Goal: Communication & Community: Answer question/provide support

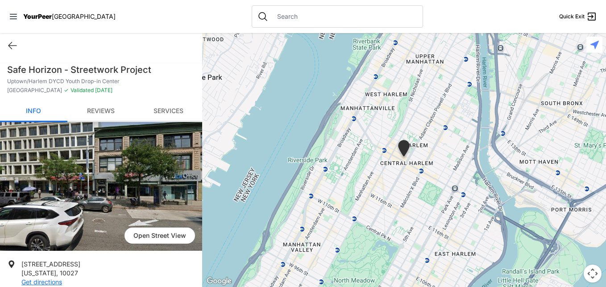
click at [109, 111] on link "Reviews" at bounding box center [100, 111] width 67 height 21
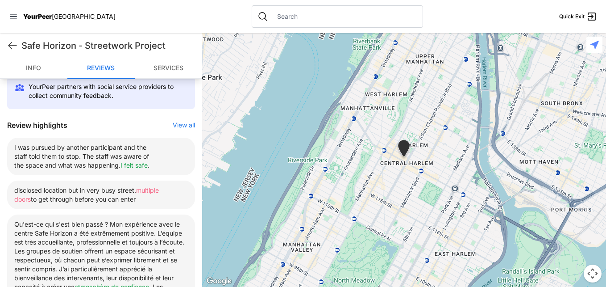
scroll to position [312, 0]
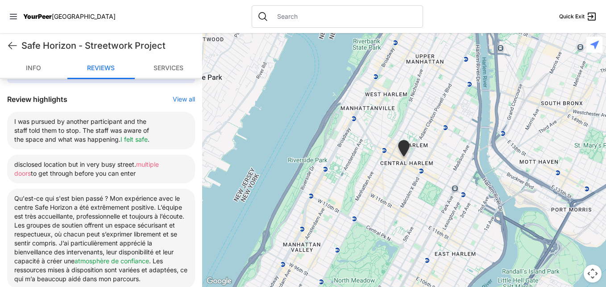
click at [179, 98] on button "View all" at bounding box center [184, 99] width 22 height 9
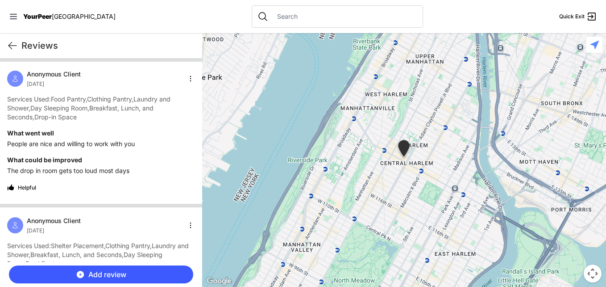
scroll to position [0, 0]
click at [15, 18] on icon at bounding box center [13, 16] width 9 height 9
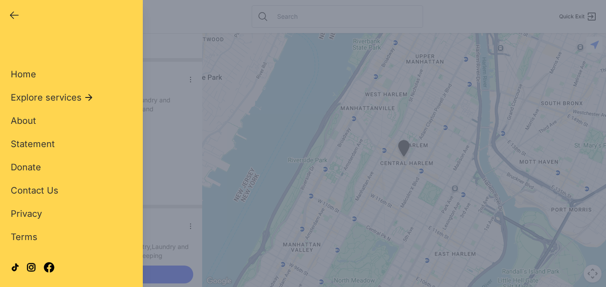
click at [176, 63] on div "Close panel YourPeer NYC Quick Exit Single Adult Families Soup Kitchen Food Pan…" at bounding box center [303, 143] width 606 height 287
click at [170, 47] on div "Close panel YourPeer NYC Quick Exit Single Adult Families Soup Kitchen Food Pan…" at bounding box center [303, 143] width 606 height 287
click at [10, 13] on icon "button" at bounding box center [14, 15] width 11 height 11
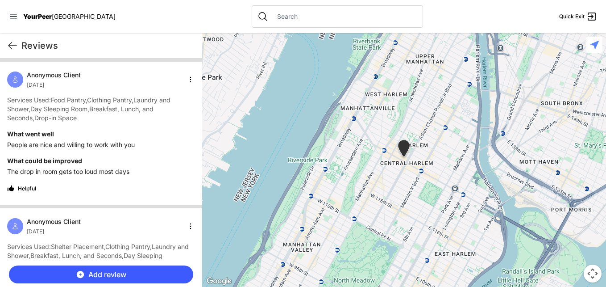
click at [187, 76] on html "View map Close panel YourPeer NYC Quick Exit Single Adult Families Soup Kitchen…" at bounding box center [303, 143] width 606 height 287
click at [164, 72] on html "View map Close panel YourPeer NYC Quick Exit Single Adult Families Soup Kitchen…" at bounding box center [303, 143] width 606 height 287
click at [187, 223] on html "View map Close panel YourPeer NYC Quick Exit Single Adult Families Soup Kitchen…" at bounding box center [303, 143] width 606 height 287
click at [182, 184] on html "View map Close panel YourPeer NYC Quick Exit Single Adult Families Soup Kitchen…" at bounding box center [303, 143] width 606 height 287
click at [15, 17] on icon at bounding box center [13, 16] width 7 height 5
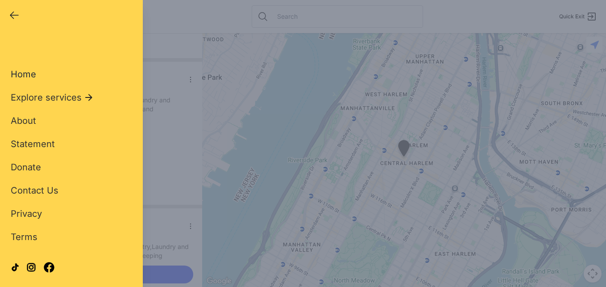
click at [27, 75] on span "Home" at bounding box center [23, 74] width 25 height 11
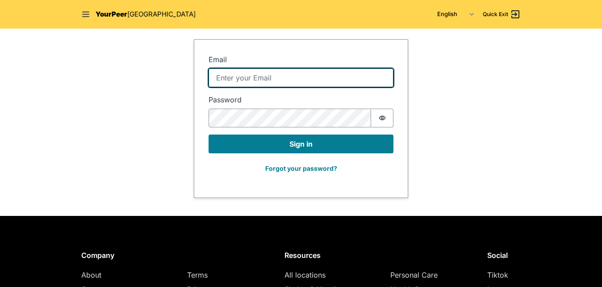
click at [261, 76] on input "Email" at bounding box center [300, 77] width 185 height 19
type input "[EMAIL_ADDRESS][PERSON_NAME][DOMAIN_NAME]"
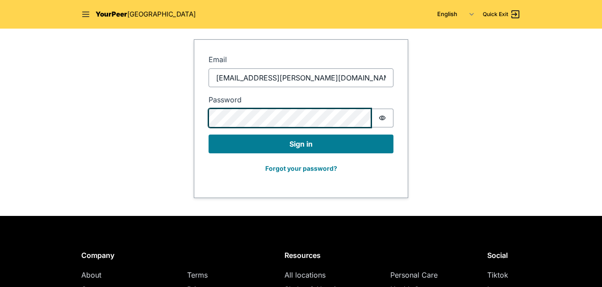
click at [208, 134] on button "Sign in" at bounding box center [300, 143] width 185 height 19
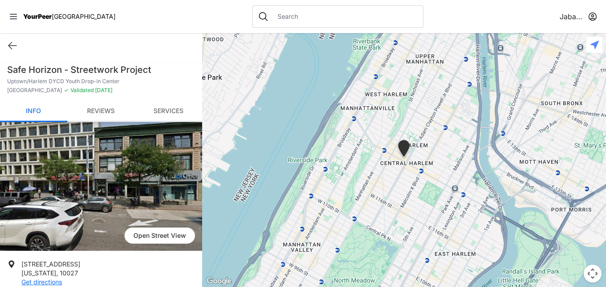
click at [109, 109] on link "Reviews" at bounding box center [100, 111] width 67 height 21
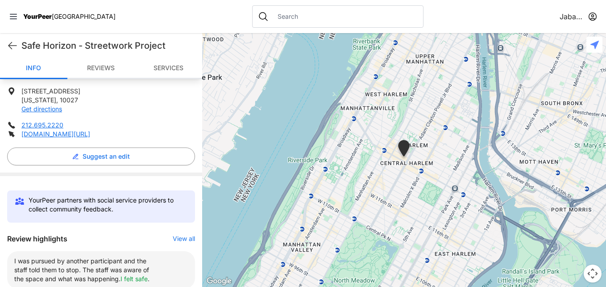
scroll to position [312, 0]
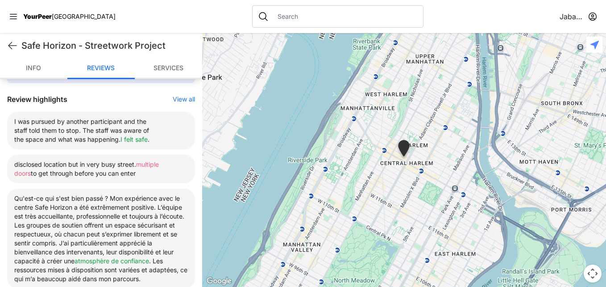
click at [188, 99] on button "View all" at bounding box center [184, 99] width 22 height 9
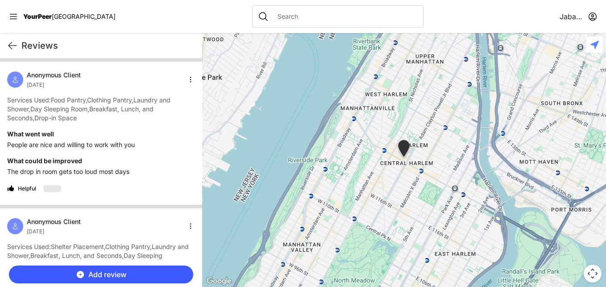
scroll to position [0, 0]
click at [186, 81] on html "View map Close panel YourPeer [GEOGRAPHIC_DATA] Quick Exit Single Adult Familie…" at bounding box center [303, 143] width 606 height 287
click at [146, 71] on html "View map Close panel YourPeer [GEOGRAPHIC_DATA] Quick Exit Single Adult Familie…" at bounding box center [303, 143] width 606 height 287
click at [594, 17] on html "View map Close panel YourPeer [GEOGRAPHIC_DATA] Quick Exit Single Adult Familie…" at bounding box center [303, 143] width 606 height 287
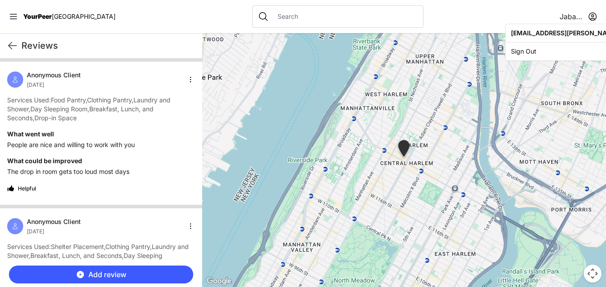
click at [445, 16] on html "View map Close panel YourPeer [GEOGRAPHIC_DATA] Quick Exit Single Adult Familie…" at bounding box center [303, 143] width 606 height 287
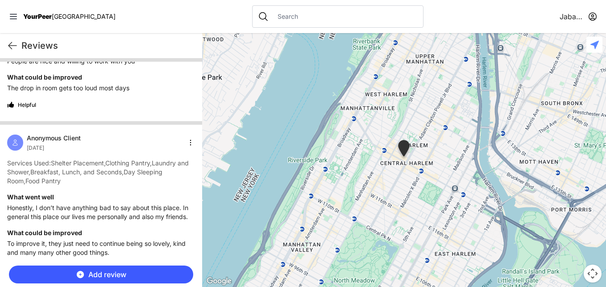
scroll to position [89, 0]
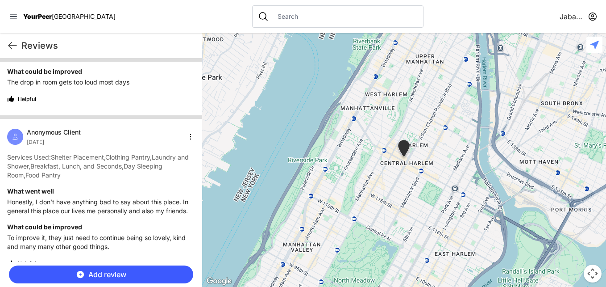
click at [184, 137] on html "View map Close panel YourPeer [GEOGRAPHIC_DATA] Quick Exit Single Adult Familie…" at bounding box center [303, 143] width 606 height 287
click at [175, 108] on html "View map Close panel YourPeer [GEOGRAPHIC_DATA] Quick Exit Single Adult Familie…" at bounding box center [303, 143] width 606 height 287
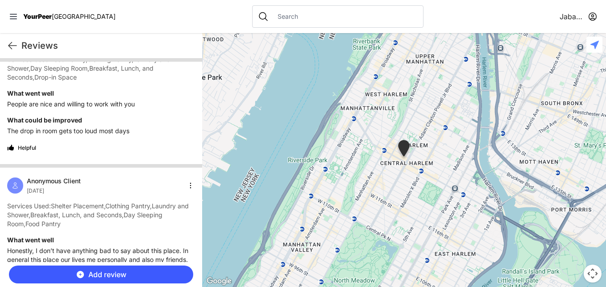
scroll to position [0, 0]
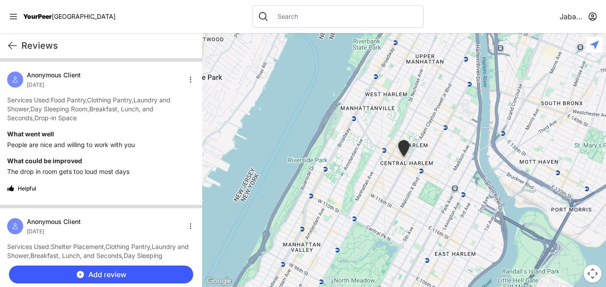
click at [188, 77] on html "View map Close panel YourPeer [GEOGRAPHIC_DATA] Quick Exit Single Adult Familie…" at bounding box center [303, 143] width 606 height 287
click at [187, 225] on html "View map Close panel YourPeer [GEOGRAPHIC_DATA] Quick Exit Single Adult Familie…" at bounding box center [303, 143] width 606 height 287
click at [187, 224] on html "View map Close panel YourPeer [GEOGRAPHIC_DATA] Quick Exit Single Adult Familie…" at bounding box center [303, 143] width 606 height 287
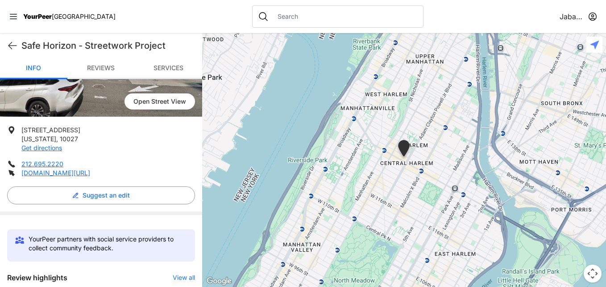
click at [108, 63] on link "Reviews" at bounding box center [100, 68] width 67 height 21
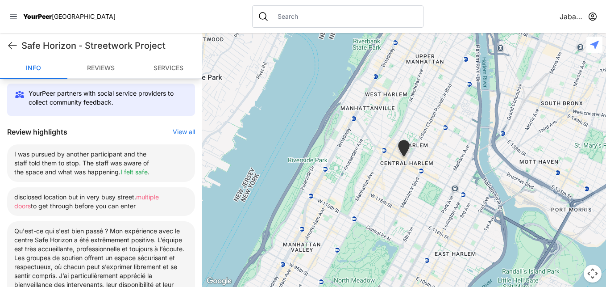
scroll to position [312, 0]
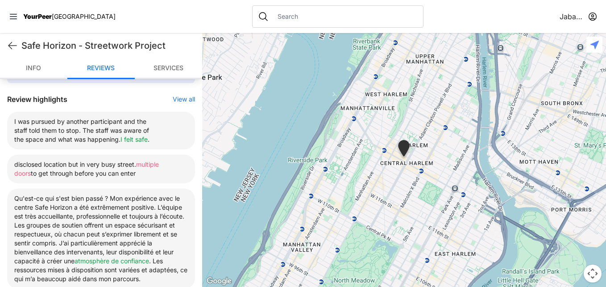
click at [181, 99] on button "View all" at bounding box center [184, 99] width 22 height 9
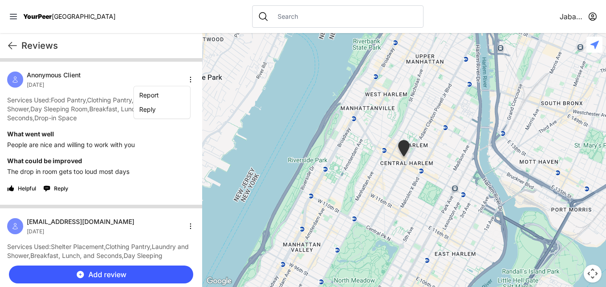
click at [182, 79] on html "View map Close panel YourPeer [GEOGRAPHIC_DATA] Quick Exit Single Adult Familie…" at bounding box center [303, 143] width 606 height 287
click at [171, 69] on html "View map Close panel YourPeer [GEOGRAPHIC_DATA] Quick Exit Single Adult Familie…" at bounding box center [303, 143] width 606 height 287
click at [186, 79] on html "View map Close panel YourPeer [GEOGRAPHIC_DATA] Quick Exit Single Adult Familie…" at bounding box center [303, 143] width 606 height 287
click at [158, 128] on html "View map Close panel YourPeer [GEOGRAPHIC_DATA] Quick Exit Single Adult Familie…" at bounding box center [303, 143] width 606 height 287
click at [185, 79] on html "View map Close panel YourPeer [GEOGRAPHIC_DATA] Quick Exit Single Adult Familie…" at bounding box center [303, 143] width 606 height 287
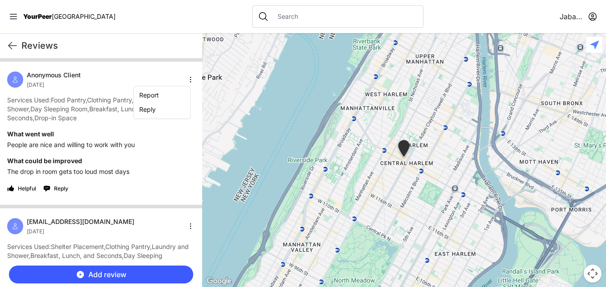
click at [151, 75] on html "View map Close panel YourPeer [GEOGRAPHIC_DATA] Quick Exit Single Adult Familie…" at bounding box center [303, 143] width 606 height 287
click at [186, 79] on html "View map Close panel YourPeer [GEOGRAPHIC_DATA] Quick Exit Single Adult Familie…" at bounding box center [303, 143] width 606 height 287
click at [146, 69] on html "View map Close panel YourPeer [GEOGRAPHIC_DATA] Quick Exit Single Adult Familie…" at bounding box center [303, 143] width 606 height 287
click at [61, 186] on span "Reply" at bounding box center [61, 188] width 14 height 7
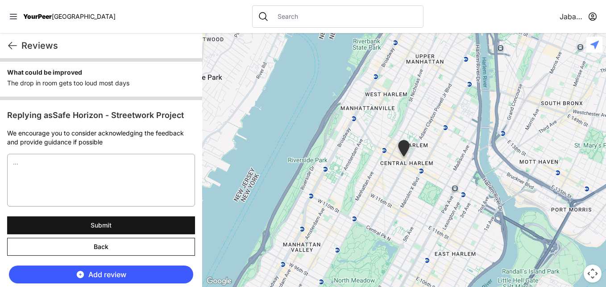
scroll to position [89, 0]
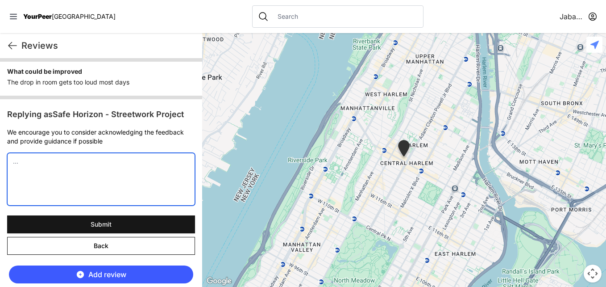
click at [94, 170] on textarea at bounding box center [101, 179] width 188 height 53
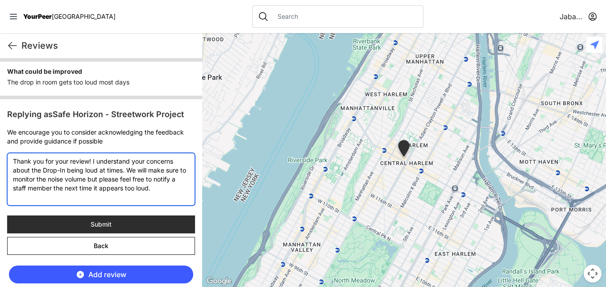
type textarea "Thank you for your review! I understand your concerns about the Drop-In being l…"
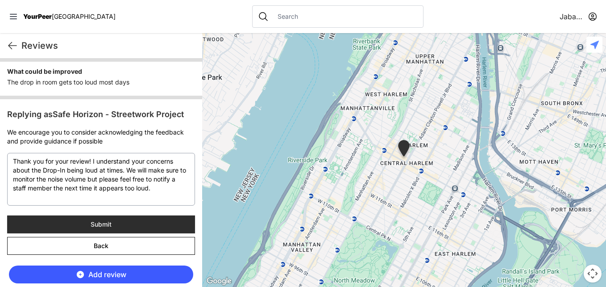
click at [121, 222] on button "Submit" at bounding box center [101, 224] width 188 height 18
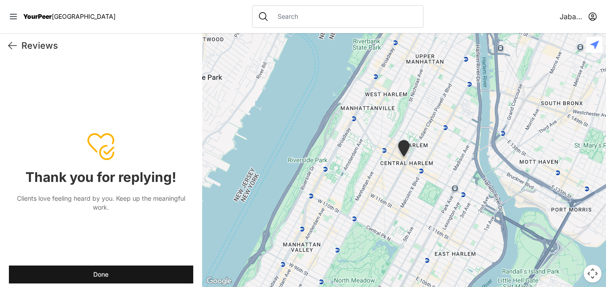
click at [121, 270] on button "Done" at bounding box center [101, 274] width 184 height 18
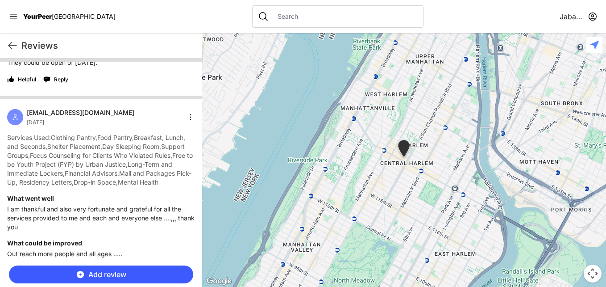
scroll to position [446, 0]
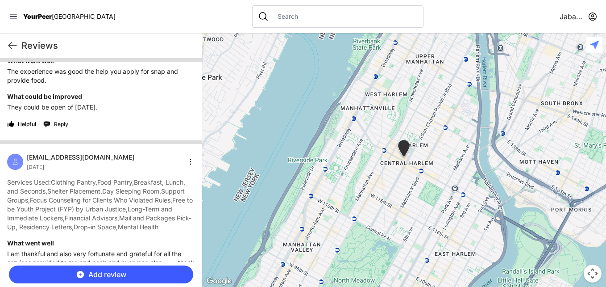
click at [56, 128] on span "Reply" at bounding box center [61, 124] width 14 height 7
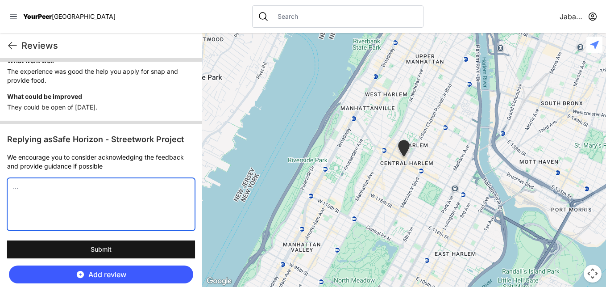
click at [52, 210] on textarea at bounding box center [101, 204] width 188 height 53
type textarea "I"
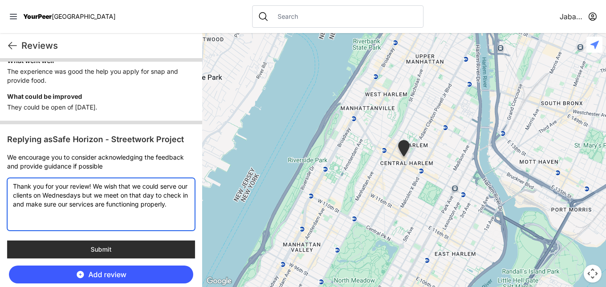
type textarea "Thank you for your review! We wish that we could serve our clients on Wednesday…"
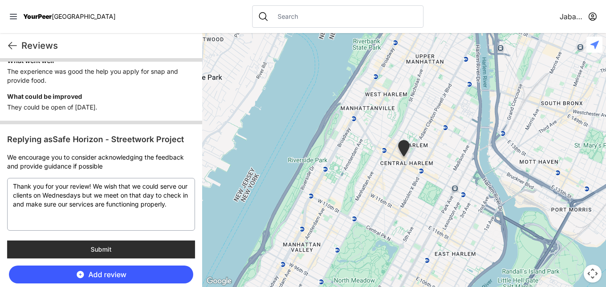
click at [123, 254] on button "Submit" at bounding box center [101, 249] width 188 height 18
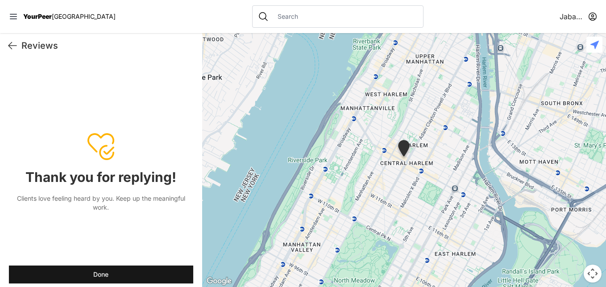
click at [144, 270] on button "Done" at bounding box center [101, 274] width 184 height 18
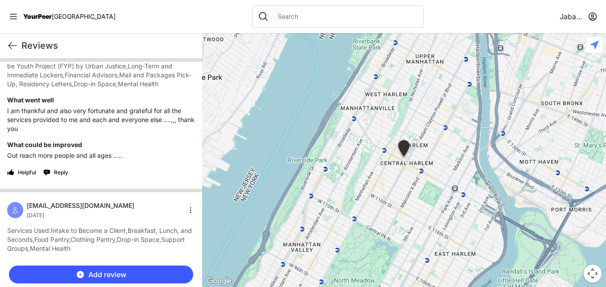
scroll to position [714, 0]
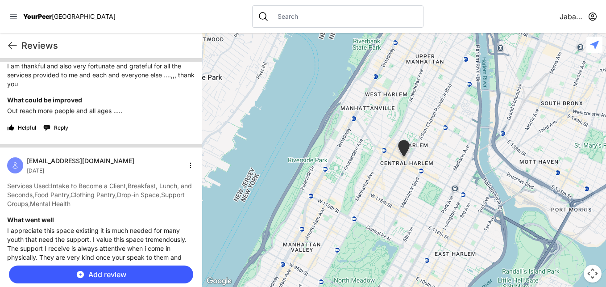
click at [63, 131] on span "Reply" at bounding box center [61, 127] width 14 height 7
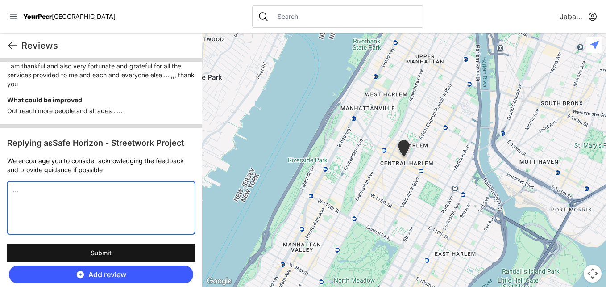
click at [71, 208] on textarea at bounding box center [101, 207] width 188 height 53
type textarea "T"
type textarea "t"
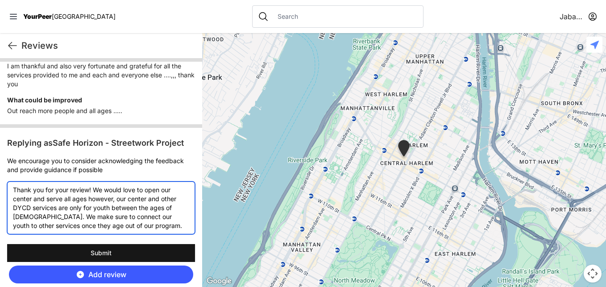
type textarea "Thank you for your review! We would love to open our center and serve all ages …"
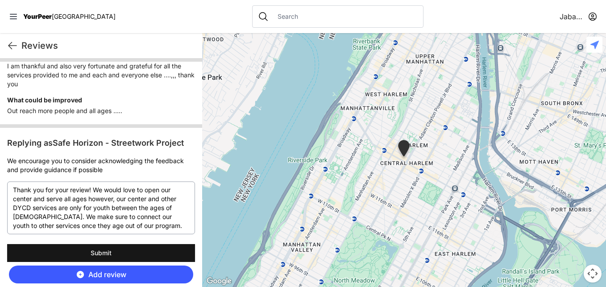
click at [144, 274] on button "Add review" at bounding box center [101, 274] width 184 height 18
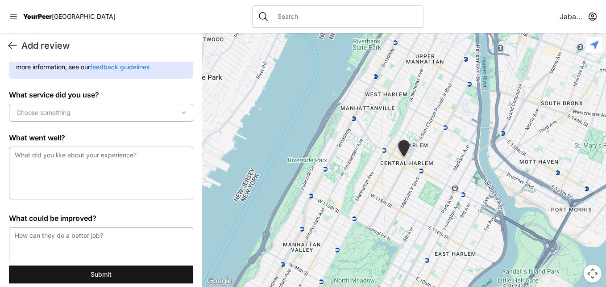
scroll to position [0, 0]
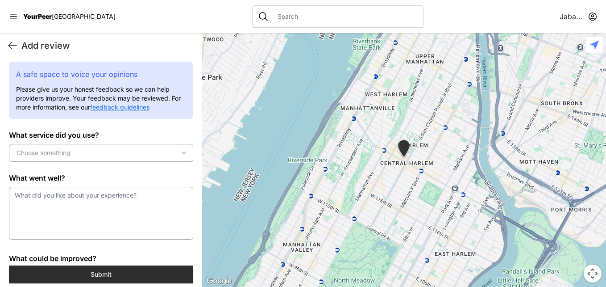
click at [99, 270] on button "Submit" at bounding box center [101, 274] width 184 height 18
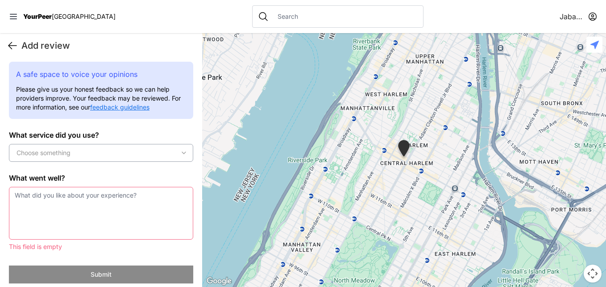
click at [16, 49] on icon at bounding box center [12, 45] width 11 height 11
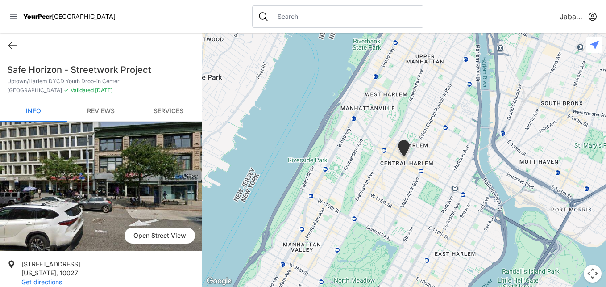
click at [106, 106] on link "Reviews" at bounding box center [100, 111] width 67 height 21
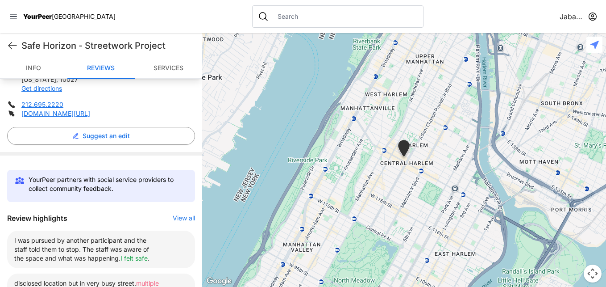
scroll to position [312, 0]
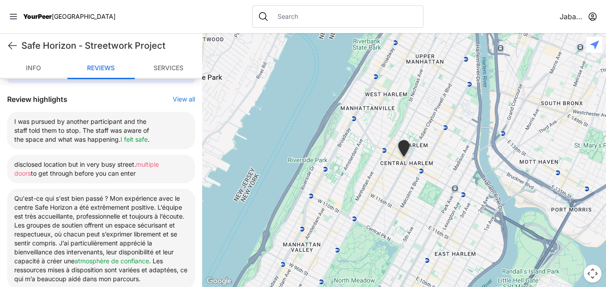
click at [179, 100] on button "View all" at bounding box center [184, 99] width 22 height 9
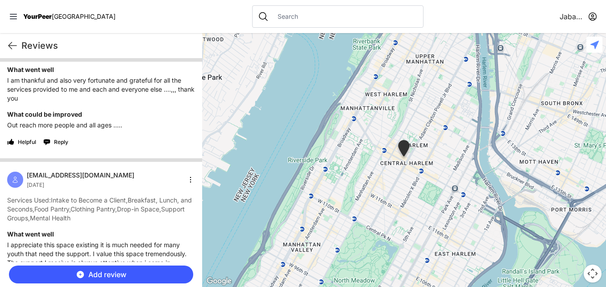
scroll to position [714, 0]
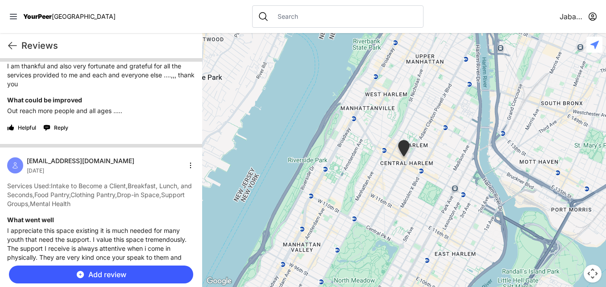
click at [58, 131] on span "Reply" at bounding box center [61, 127] width 14 height 7
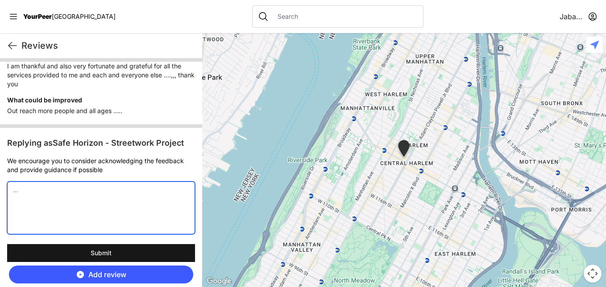
click at [91, 212] on textarea at bounding box center [101, 207] width 188 height 53
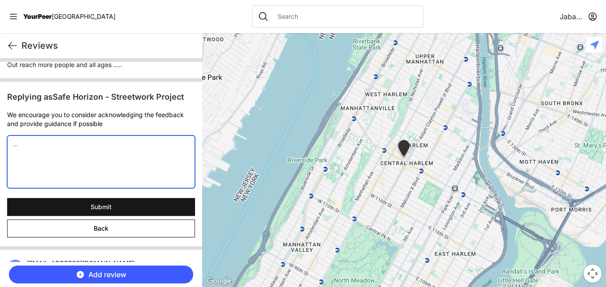
scroll to position [759, 0]
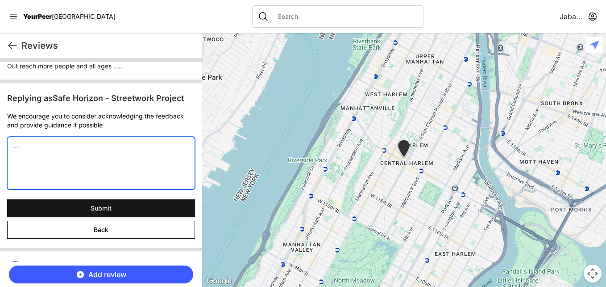
click at [140, 166] on textarea at bounding box center [101, 163] width 188 height 53
click at [139, 164] on textarea at bounding box center [101, 163] width 188 height 53
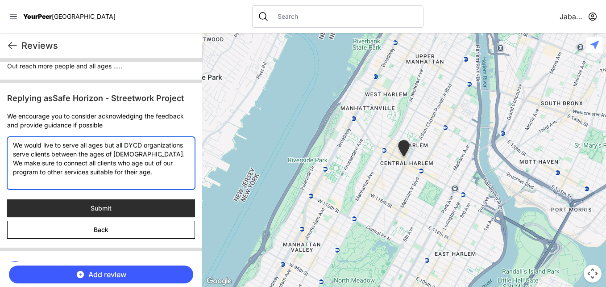
type textarea "We would live to serve all ages but all DYCD organizations serve clients betwee…"
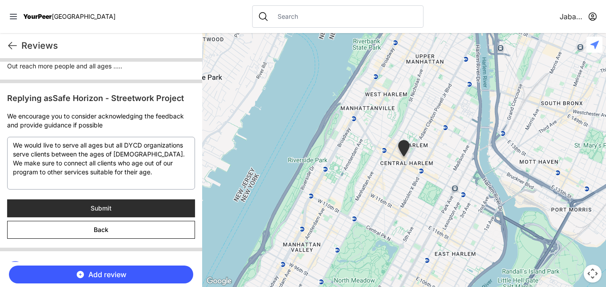
click at [125, 217] on button "Submit" at bounding box center [101, 208] width 188 height 18
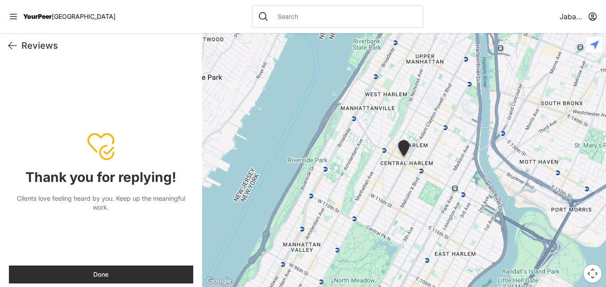
click at [119, 269] on button "Done" at bounding box center [101, 274] width 184 height 18
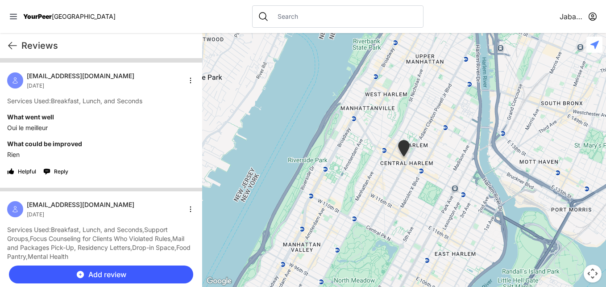
scroll to position [1294, 0]
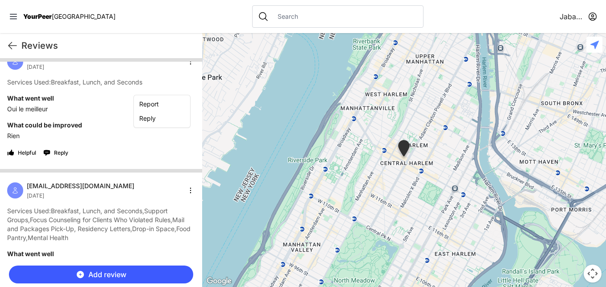
click at [187, 85] on html "View map Close panel YourPeer [GEOGRAPHIC_DATA] Quick Exit Single Adult Familie…" at bounding box center [303, 143] width 606 height 287
click at [167, 84] on html "View map Close panel YourPeer [GEOGRAPHIC_DATA] Quick Exit Single Adult Familie…" at bounding box center [303, 143] width 606 height 287
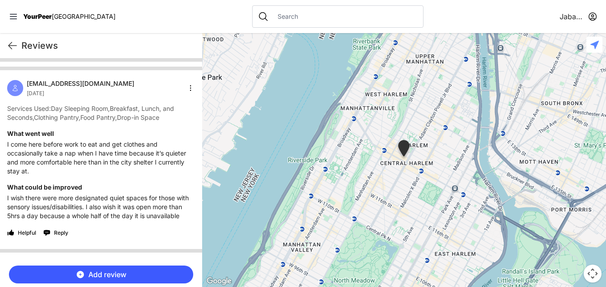
scroll to position [1652, 0]
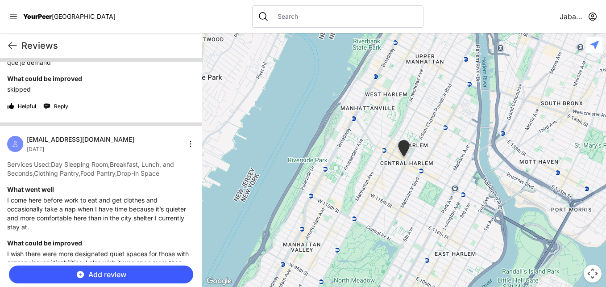
click at [59, 110] on span "Reply" at bounding box center [61, 106] width 14 height 7
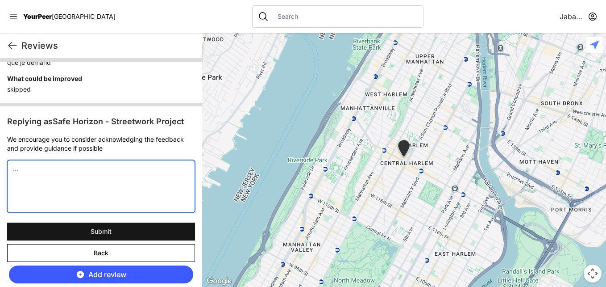
click at [94, 207] on textarea at bounding box center [101, 186] width 188 height 53
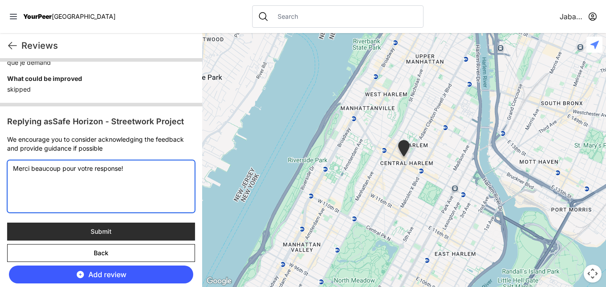
type textarea "Merci beaucoup pour votre response!"
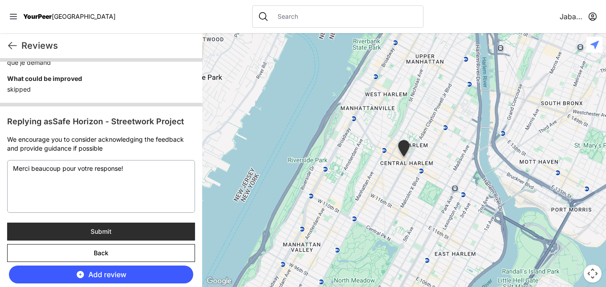
click at [125, 240] on button "Submit" at bounding box center [101, 231] width 188 height 18
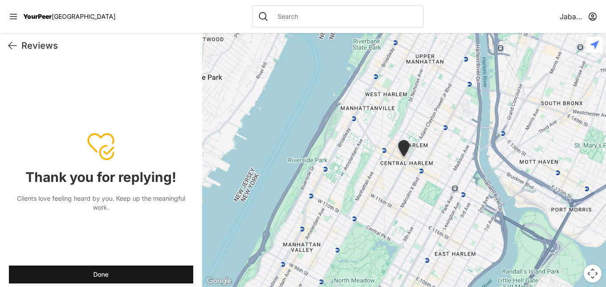
click at [128, 270] on button "Done" at bounding box center [101, 274] width 184 height 18
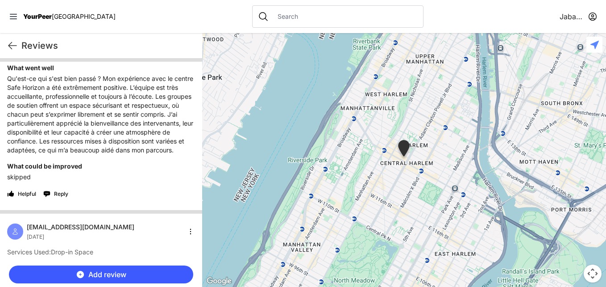
scroll to position [2455, 0]
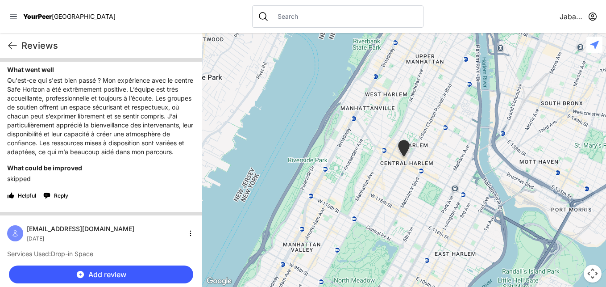
click at [188, 77] on html "View map Close panel YourPeer [GEOGRAPHIC_DATA] Quick Exit Single Adult Familie…" at bounding box center [303, 143] width 606 height 287
click at [165, 74] on html "View map Close panel YourPeer [GEOGRAPHIC_DATA] Quick Exit Single Adult Familie…" at bounding box center [303, 143] width 606 height 287
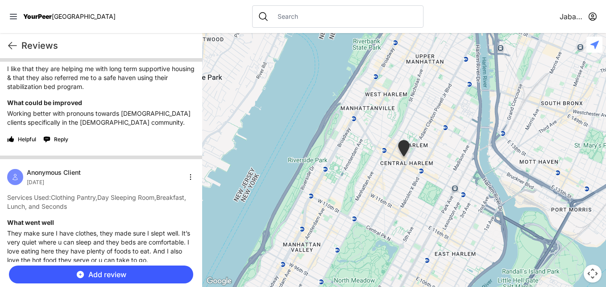
scroll to position [3258, 0]
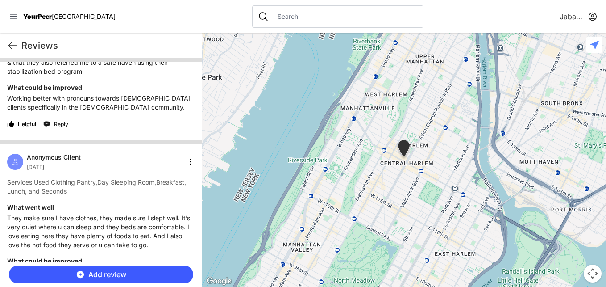
click at [61, 128] on span "Reply" at bounding box center [61, 124] width 14 height 7
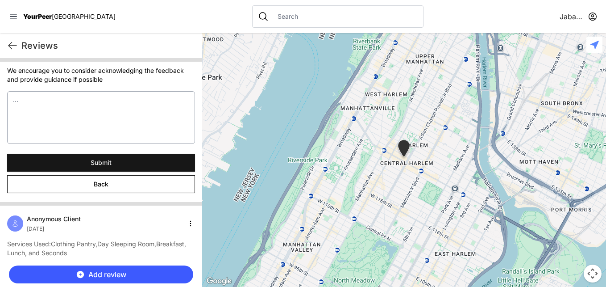
scroll to position [3348, 0]
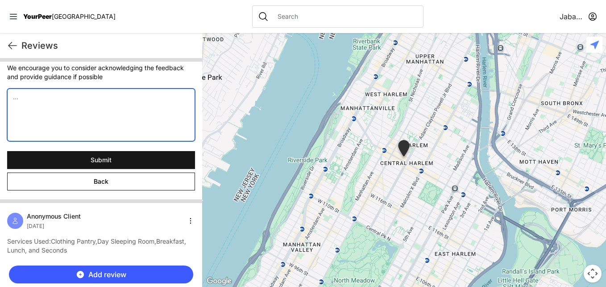
click at [64, 141] on textarea at bounding box center [101, 114] width 188 height 53
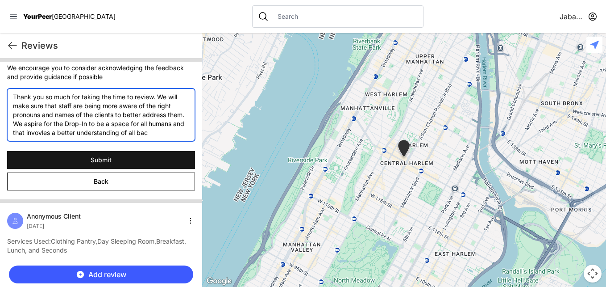
scroll to position [4, 0]
click at [56, 141] on textarea "Thank you so much for taking the time to review. We will make sure that staff a…" at bounding box center [101, 114] width 188 height 53
click at [52, 141] on textarea "Thank you so much for taking the time to review. We will make sure that staff a…" at bounding box center [101, 114] width 188 height 53
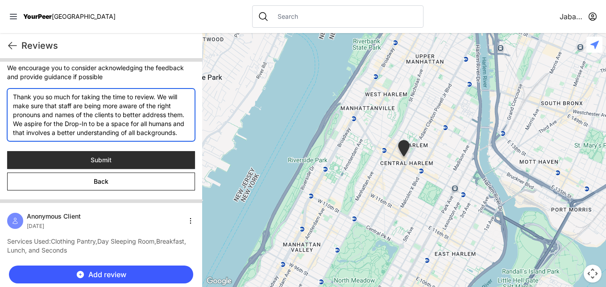
type textarea "Thank you so much for taking the time to review. We will make sure that staff a…"
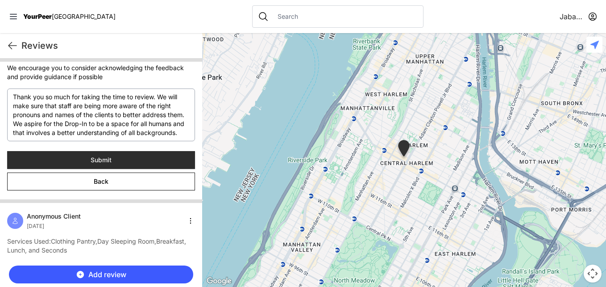
click at [108, 164] on span "Submit" at bounding box center [101, 159] width 21 height 9
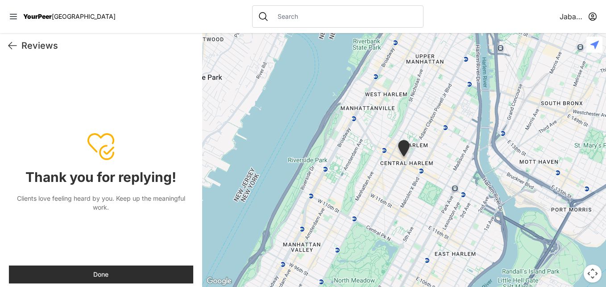
click at [114, 273] on button "Done" at bounding box center [101, 274] width 184 height 18
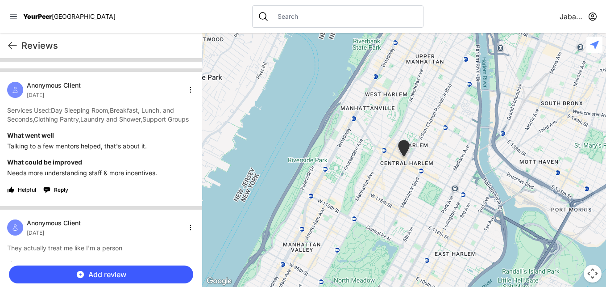
scroll to position [3615, 0]
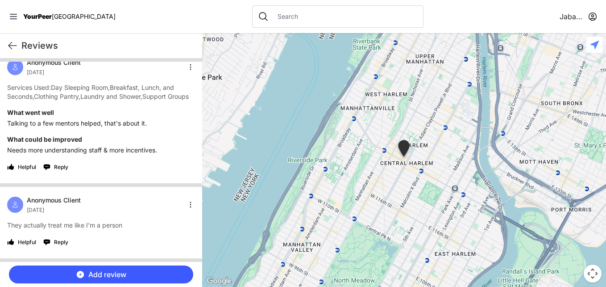
click at [18, 33] on span "Helpful" at bounding box center [27, 29] width 18 height 7
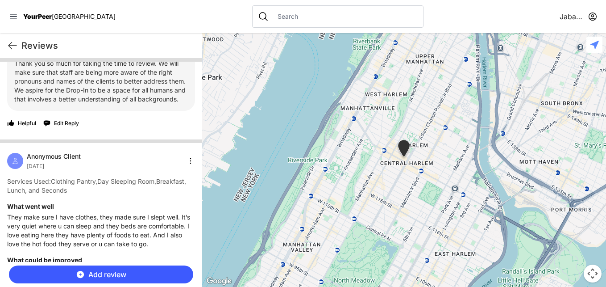
scroll to position [3348, 0]
click at [23, 128] on span "Helpful" at bounding box center [27, 124] width 18 height 7
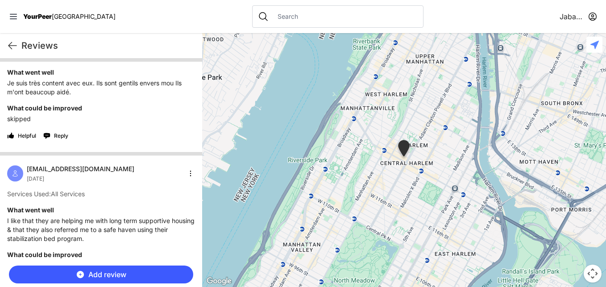
scroll to position [3080, 0]
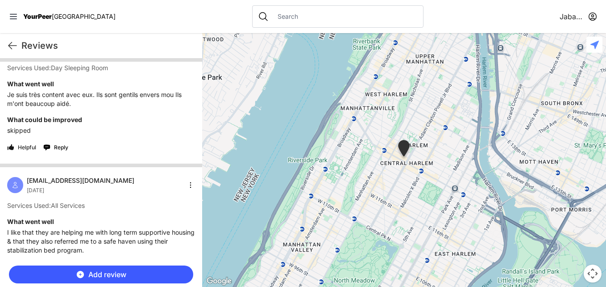
click at [15, 154] on button "Helpful" at bounding box center [21, 147] width 29 height 14
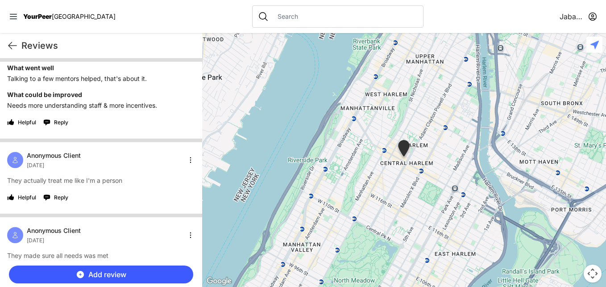
scroll to position [3705, 0]
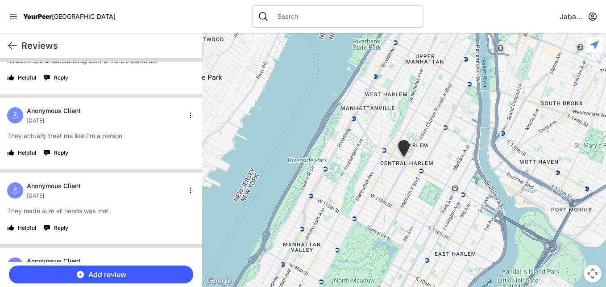
click at [64, 81] on span "Reply" at bounding box center [61, 77] width 14 height 7
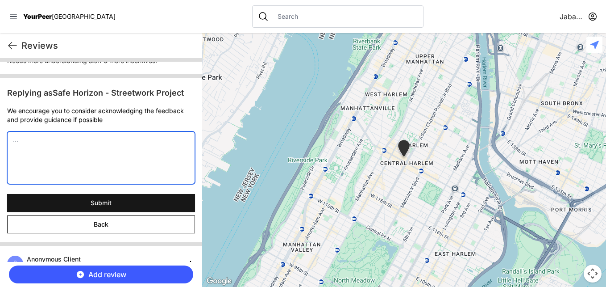
click at [61, 184] on textarea at bounding box center [101, 157] width 188 height 53
type textarea "t"
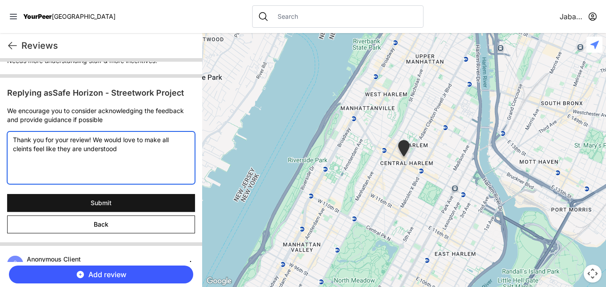
type textarea "Thank you for your review! We would love to make all cleints feel like they are…"
